Goal: Obtain resource: Obtain resource

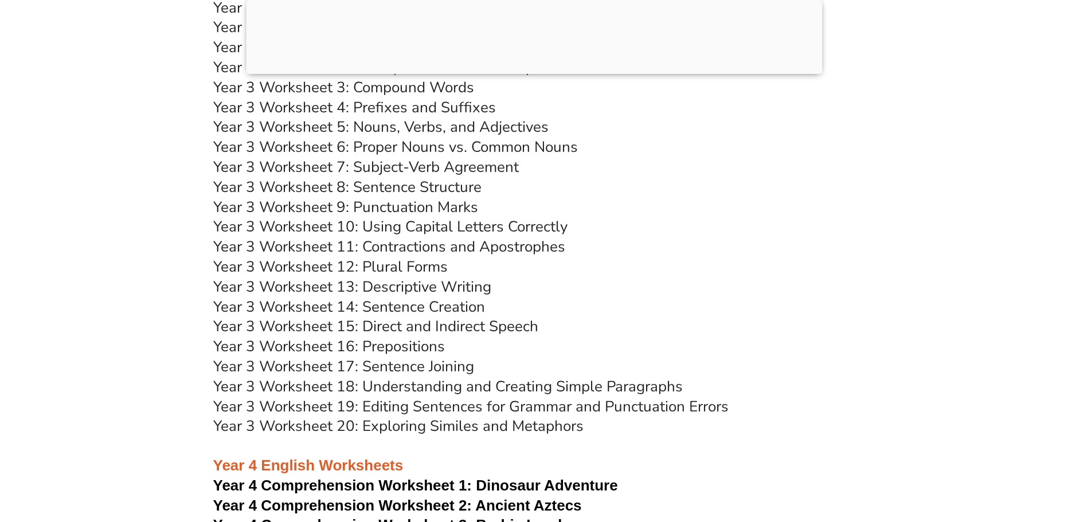
scroll to position [4416, 0]
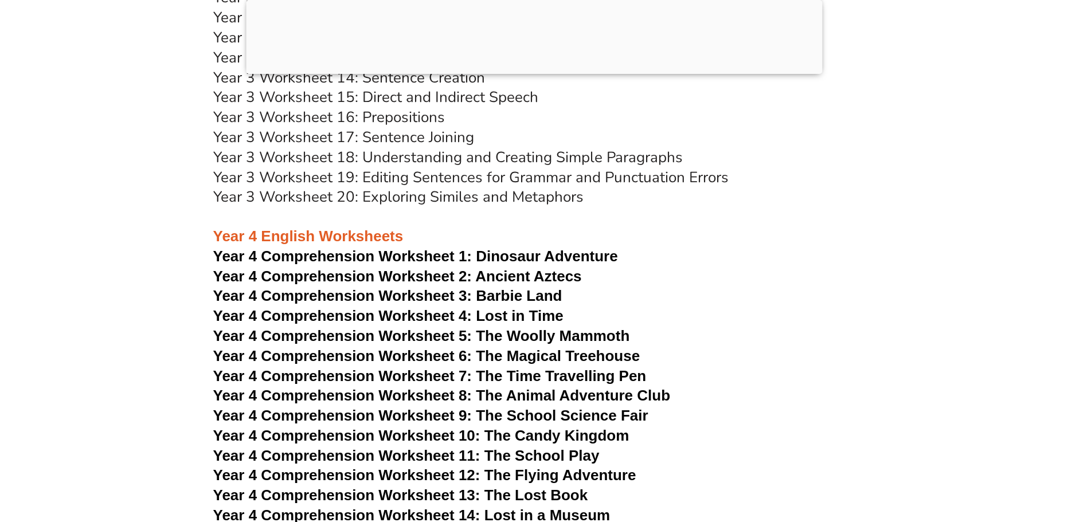
click at [428, 254] on span "Year 4 Comprehension Worksheet 1:" at bounding box center [342, 256] width 259 height 17
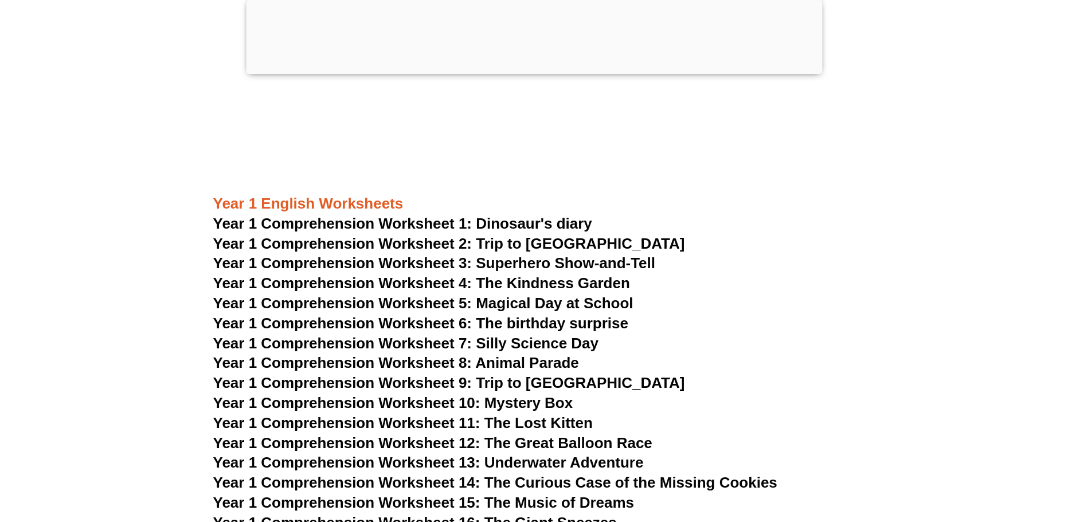
scroll to position [1491, 0]
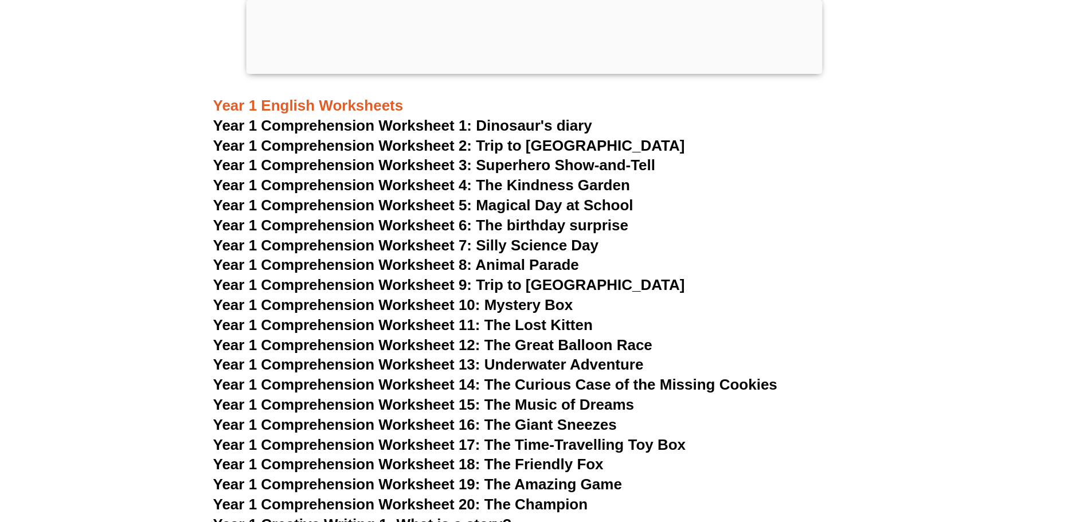
click at [517, 125] on span "Year 1 Comprehension Worksheet 1: Dinosaur's diary" at bounding box center [402, 125] width 379 height 17
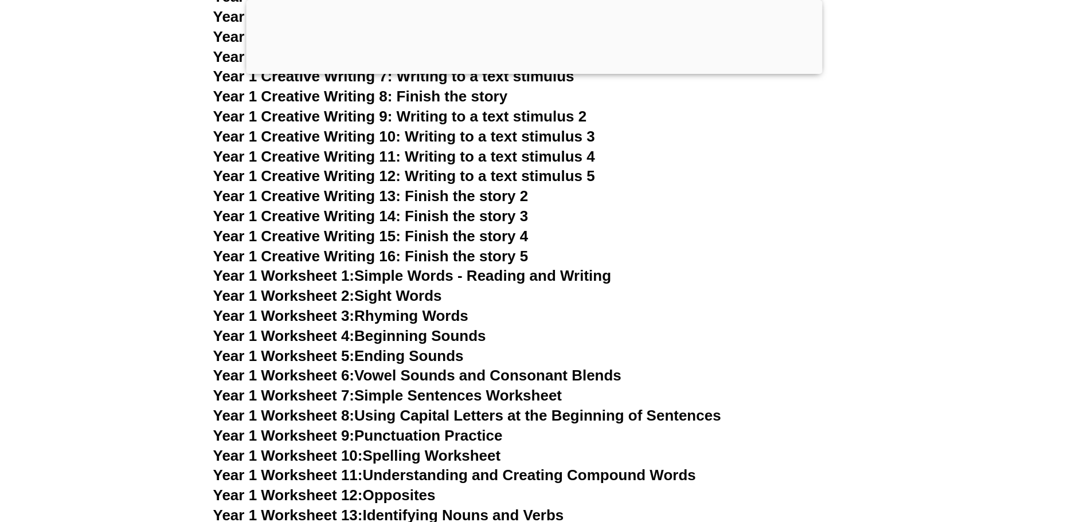
scroll to position [2179, 0]
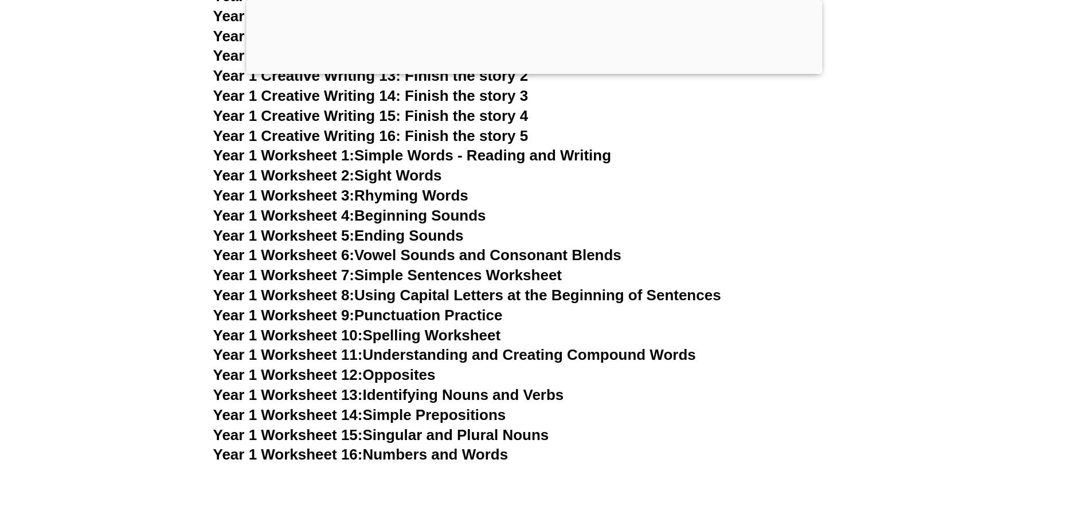
click at [501, 152] on link "Year 1 Worksheet 1: Simple Words - Reading and Writing" at bounding box center [412, 155] width 399 height 17
click at [419, 176] on link "Year 1 Worksheet 2: Sight Words" at bounding box center [327, 175] width 229 height 17
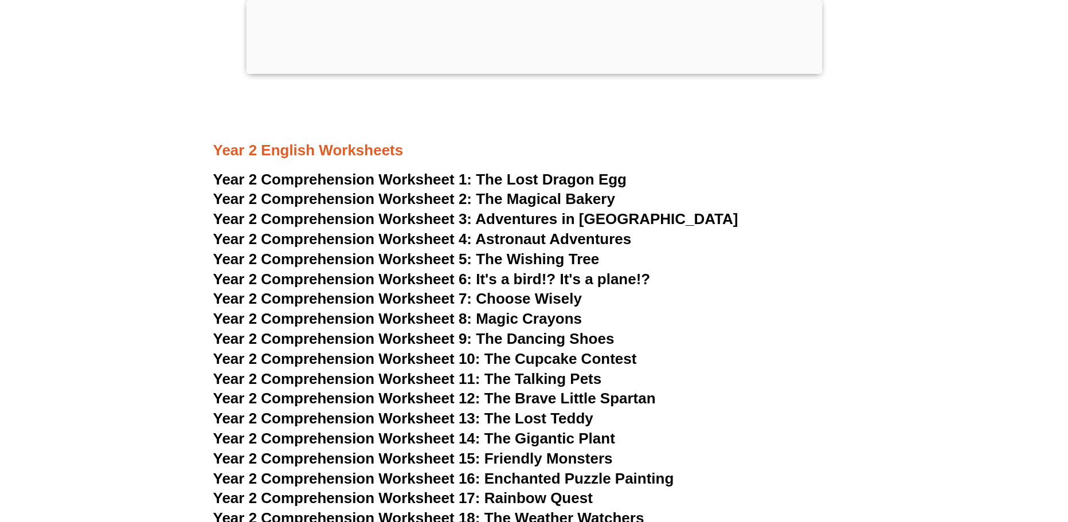
scroll to position [2810, 0]
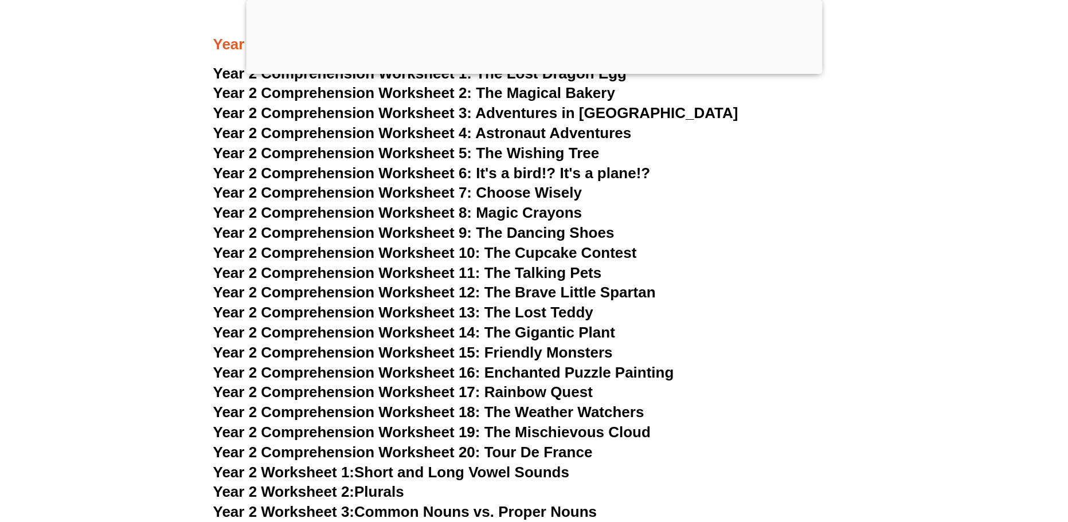
click at [570, 169] on span "Year 2 Comprehension Worksheet 6: It's a bird!? It's a plane!?" at bounding box center [432, 173] width 438 height 17
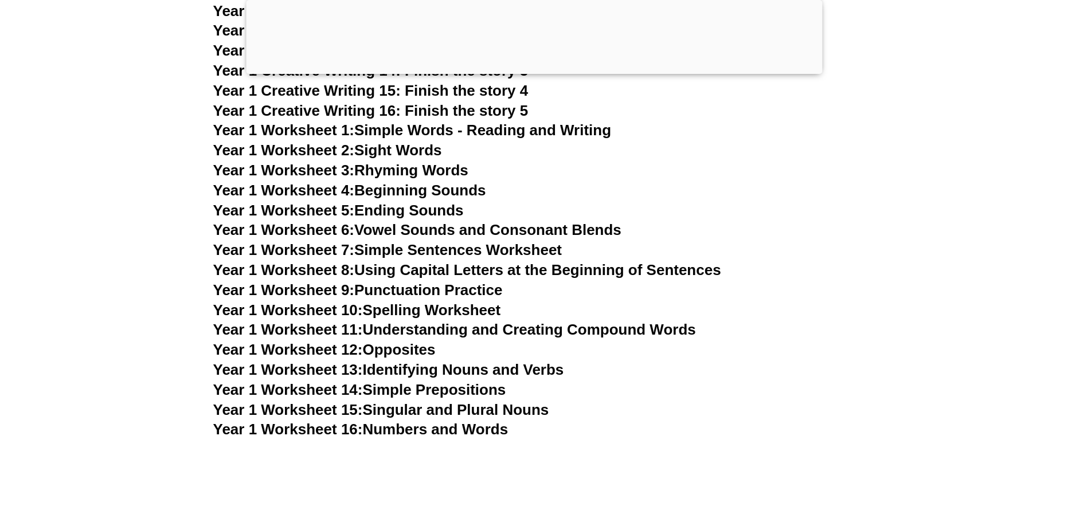
scroll to position [2237, 0]
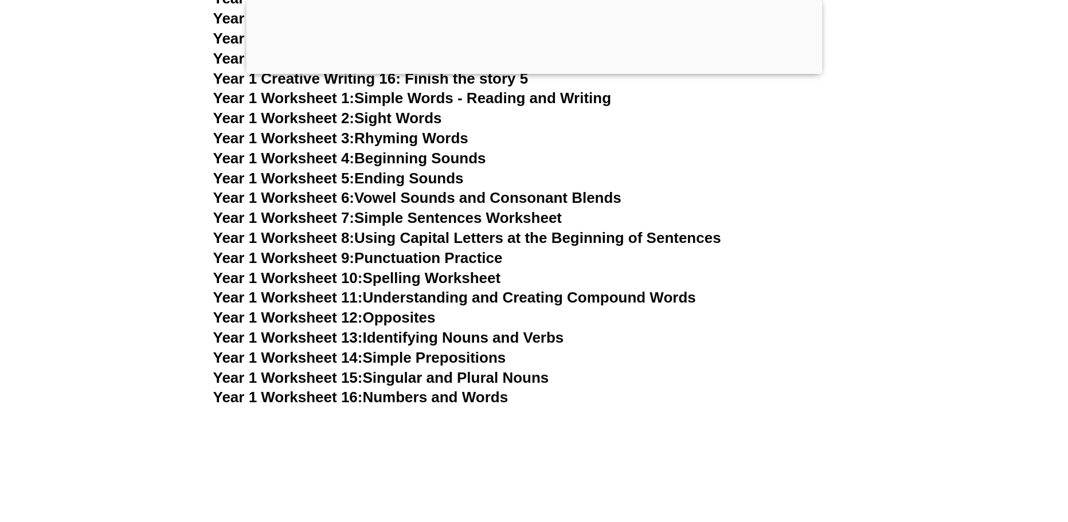
click at [457, 337] on link "Year 1 Worksheet 13: Identifying Nouns and Verbs" at bounding box center [388, 337] width 351 height 17
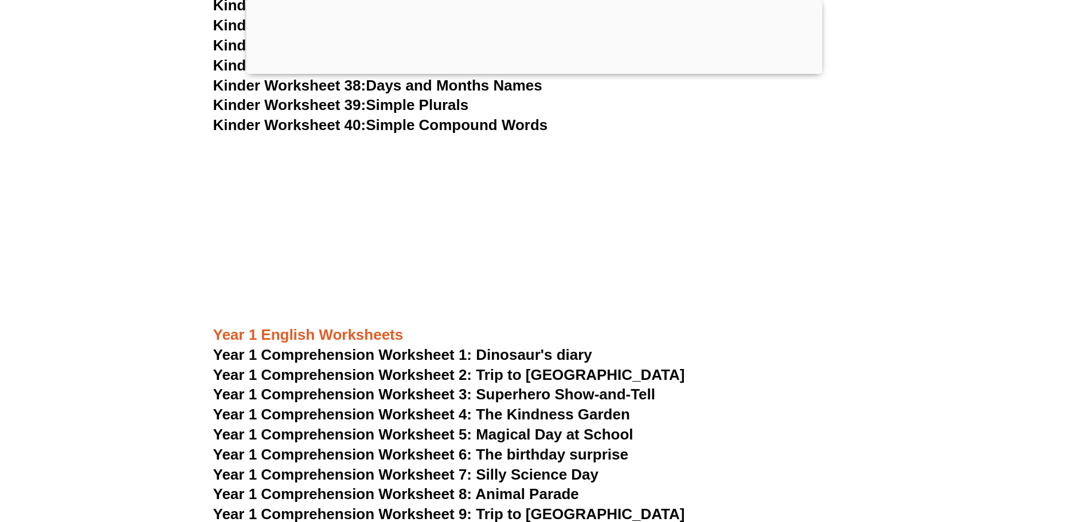
scroll to position [1549, 0]
